Goal: Find contact information: Find contact information

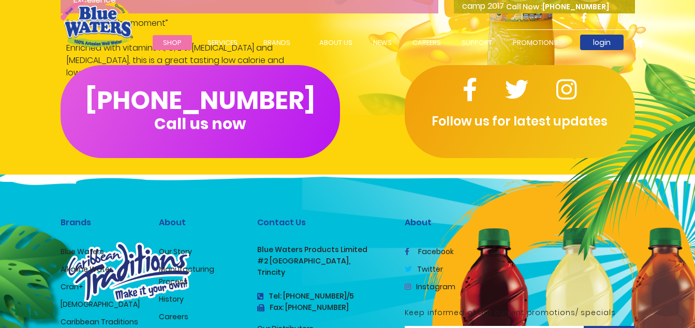
scroll to position [1654, 0]
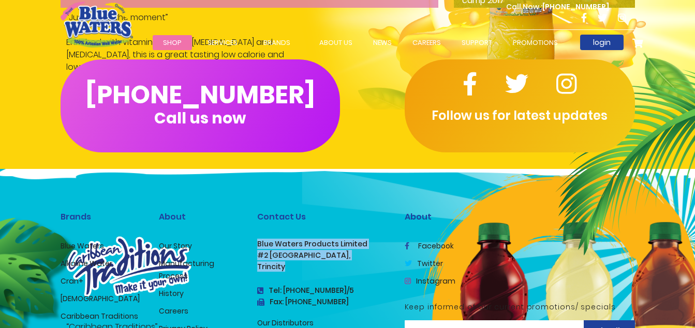
drag, startPoint x: 285, startPoint y: 101, endPoint x: 254, endPoint y: 75, distance: 40.3
click at [254, 194] on div "Contact Us Blue Waters Products Limited [STREET_ADDRESS] Tel: [PHONE_NUMBER]/5 …" at bounding box center [322, 296] width 147 height 204
copy div "Blue Waters Products Limited [STREET_ADDRESS]"
